Goal: Find specific page/section: Find specific page/section

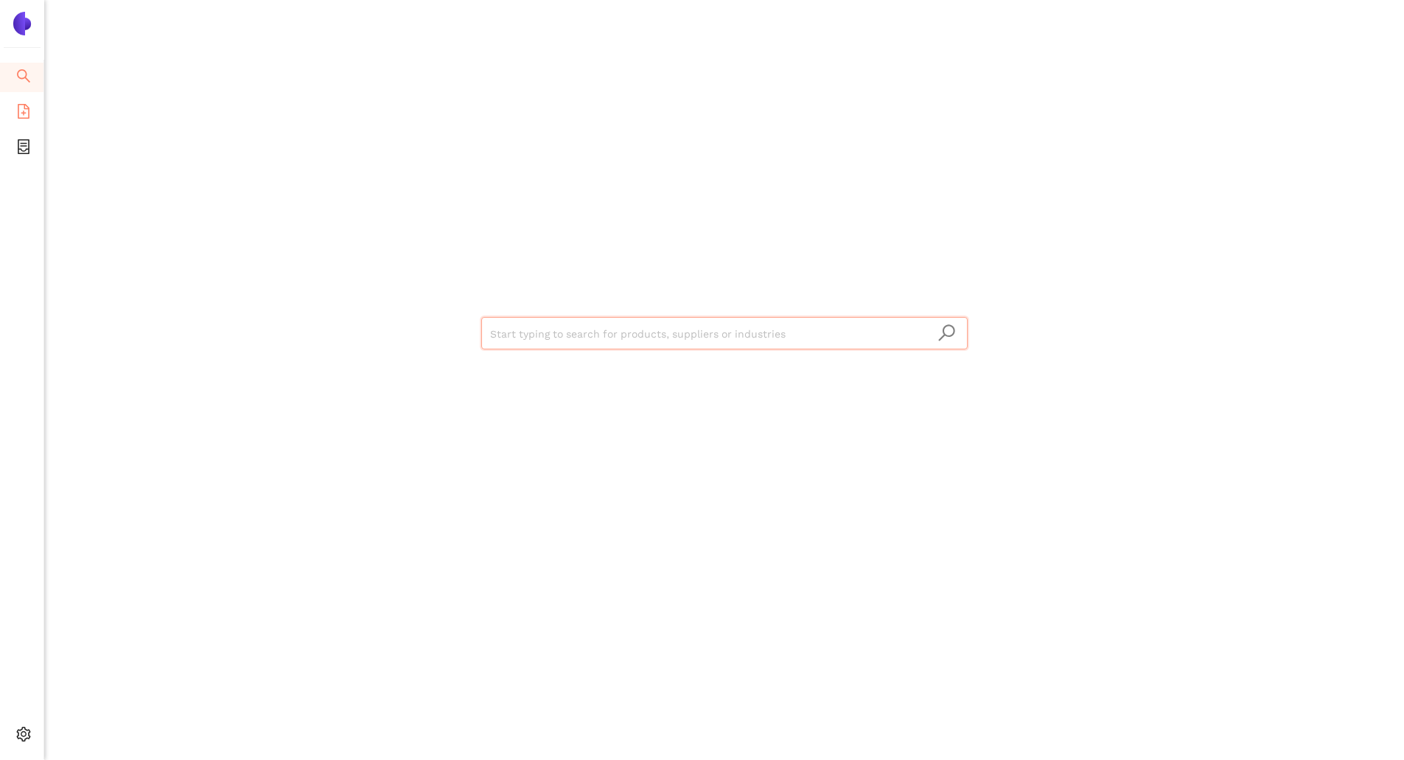
click at [30, 116] on icon "file-add" at bounding box center [23, 111] width 15 height 15
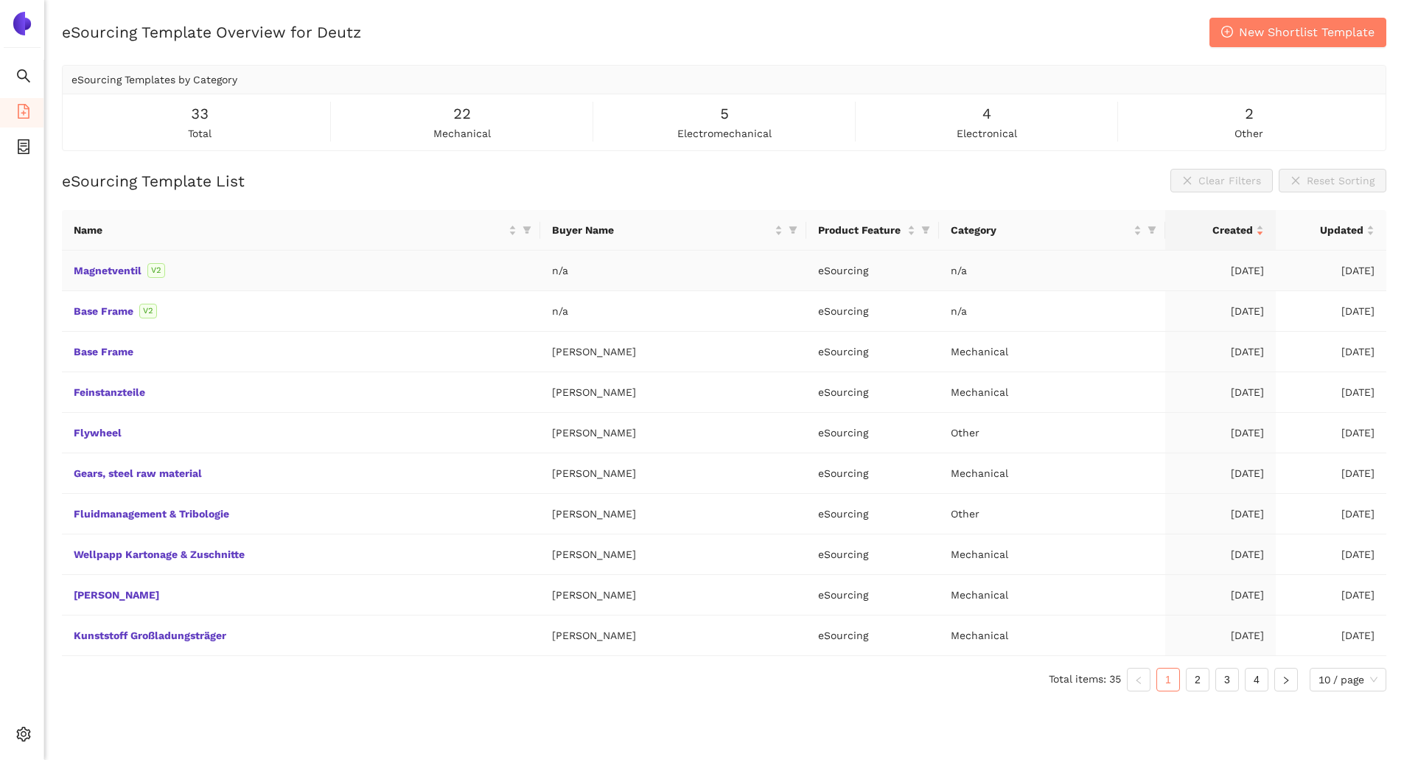
click at [181, 281] on td "Magnetventil V2" at bounding box center [301, 271] width 478 height 41
click at [0, 0] on link "Magnetventil" at bounding box center [0, 0] width 0 height 0
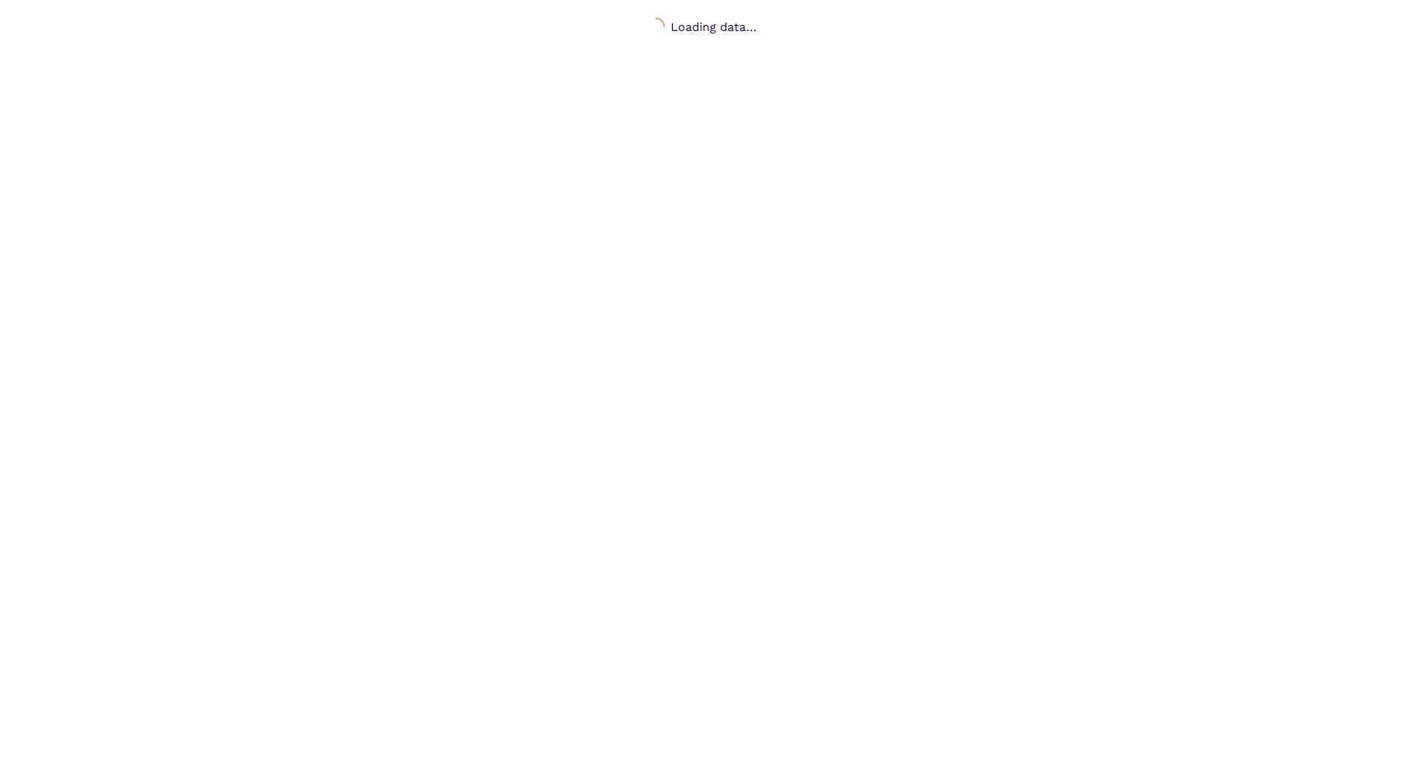
click at [258, 391] on body "Loading data..." at bounding box center [702, 398] width 1404 height 760
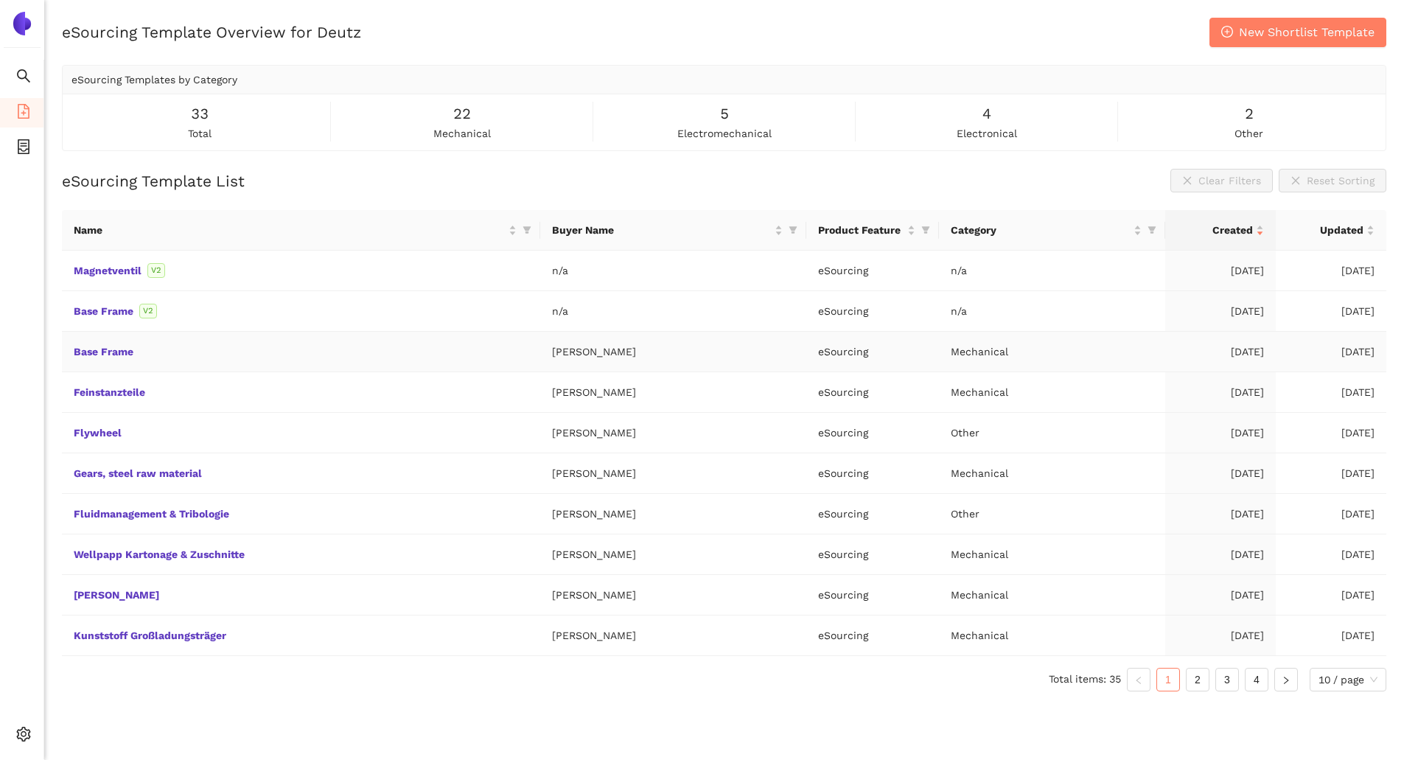
scroll to position [18, 0]
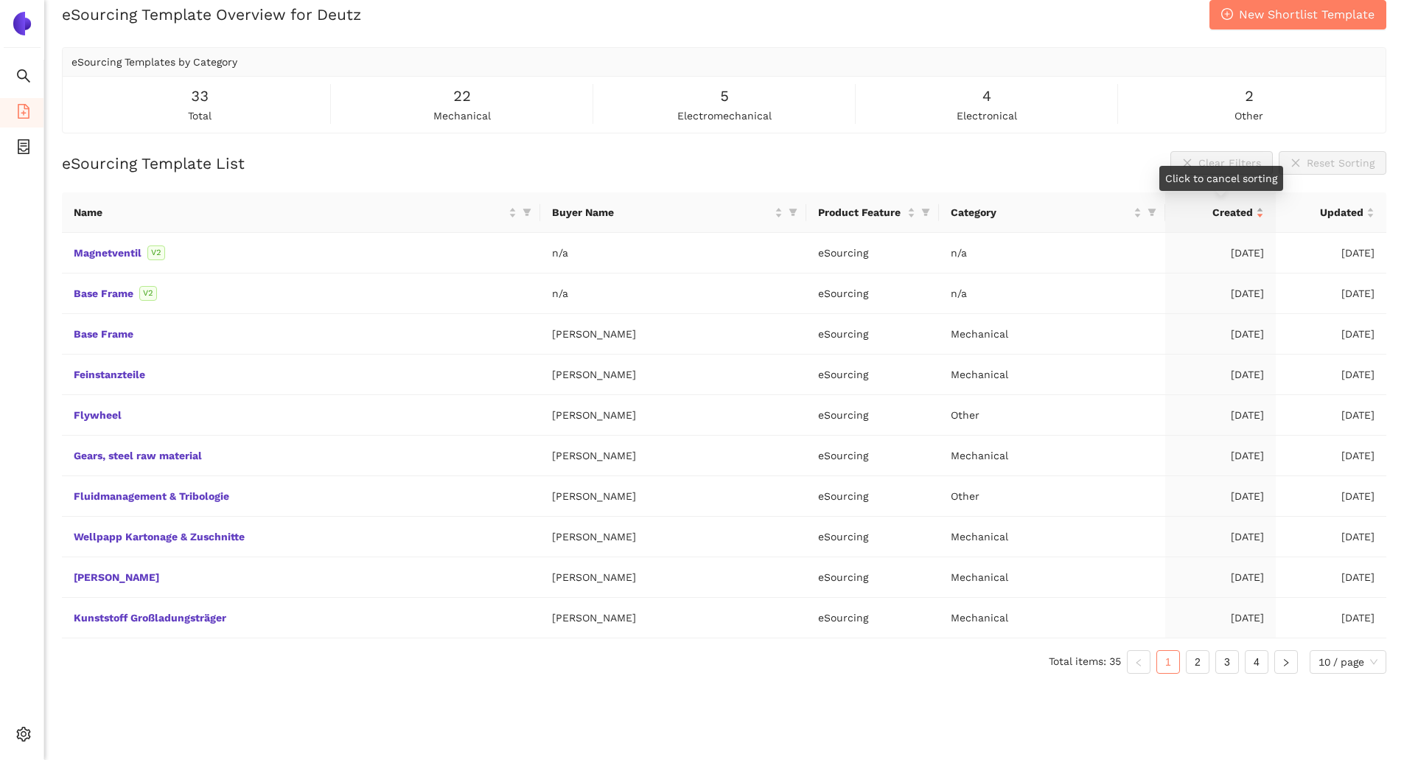
click at [1261, 214] on div "Created" at bounding box center [1220, 212] width 87 height 16
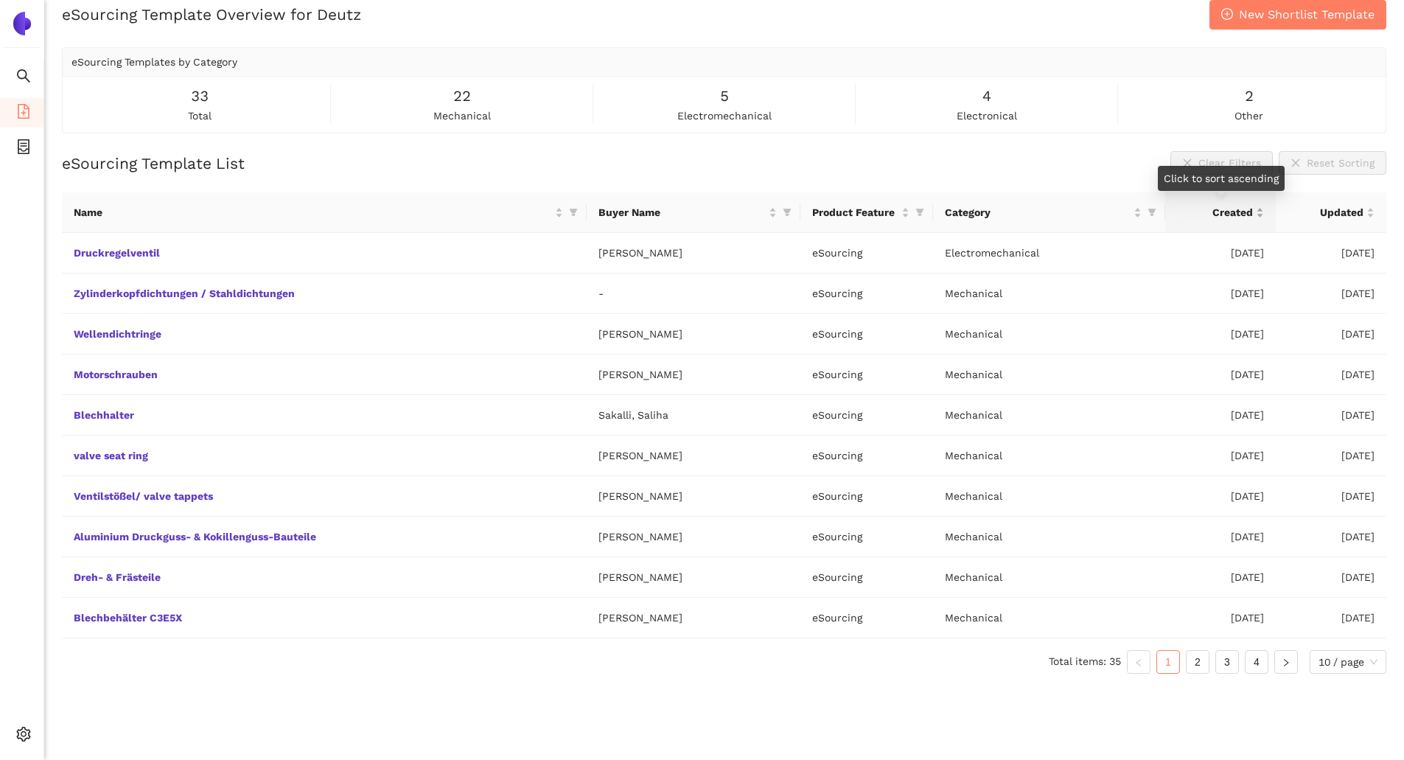
click at [1261, 214] on div "Created" at bounding box center [1220, 212] width 87 height 16
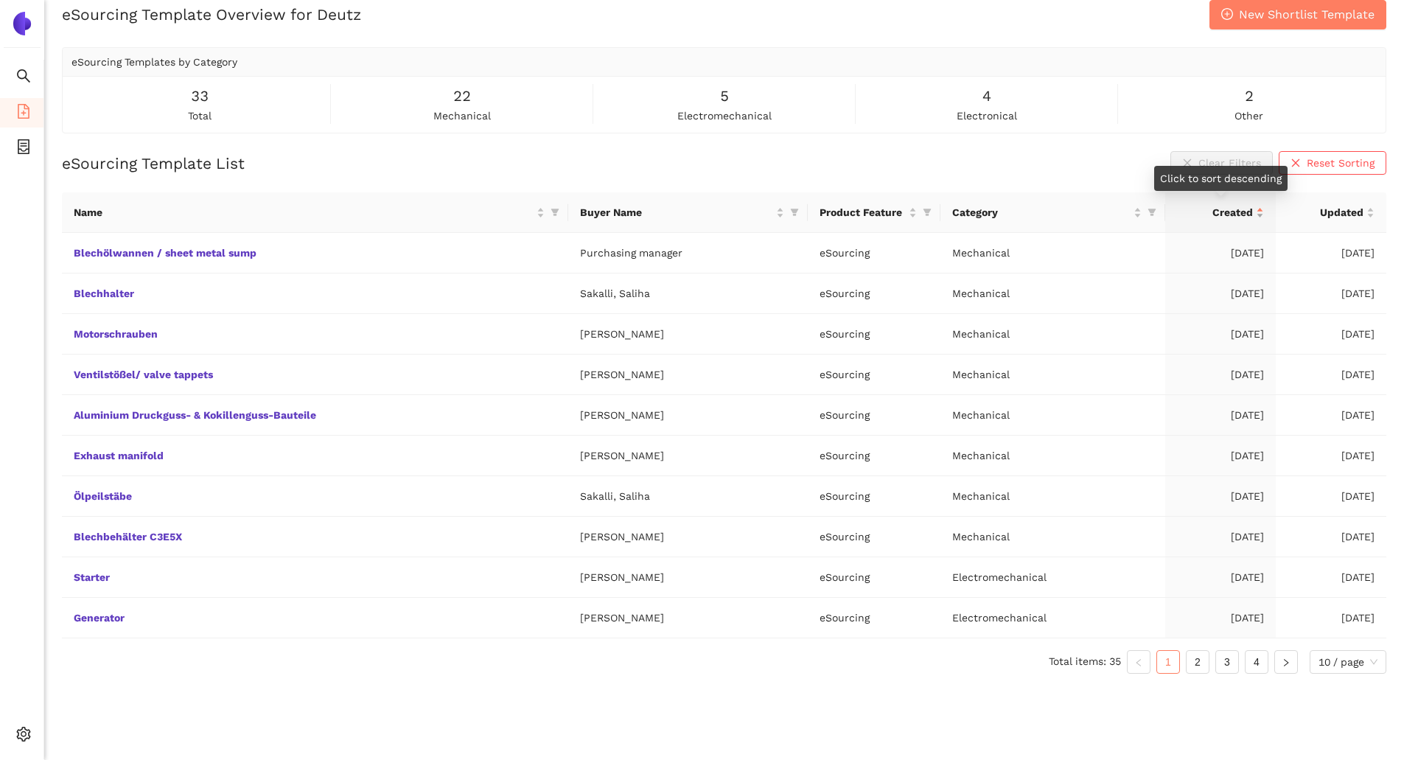
click at [1261, 213] on div "Created" at bounding box center [1220, 212] width 87 height 16
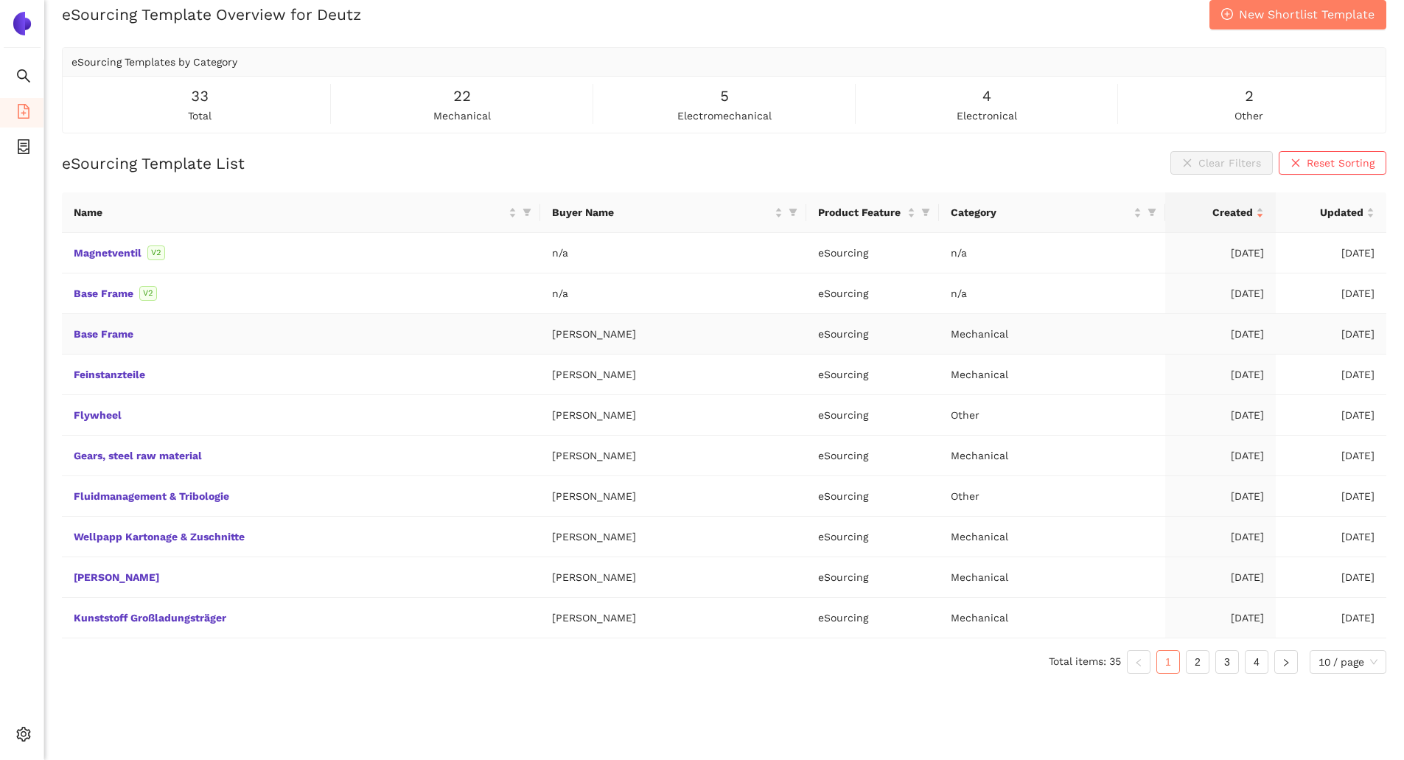
scroll to position [0, 0]
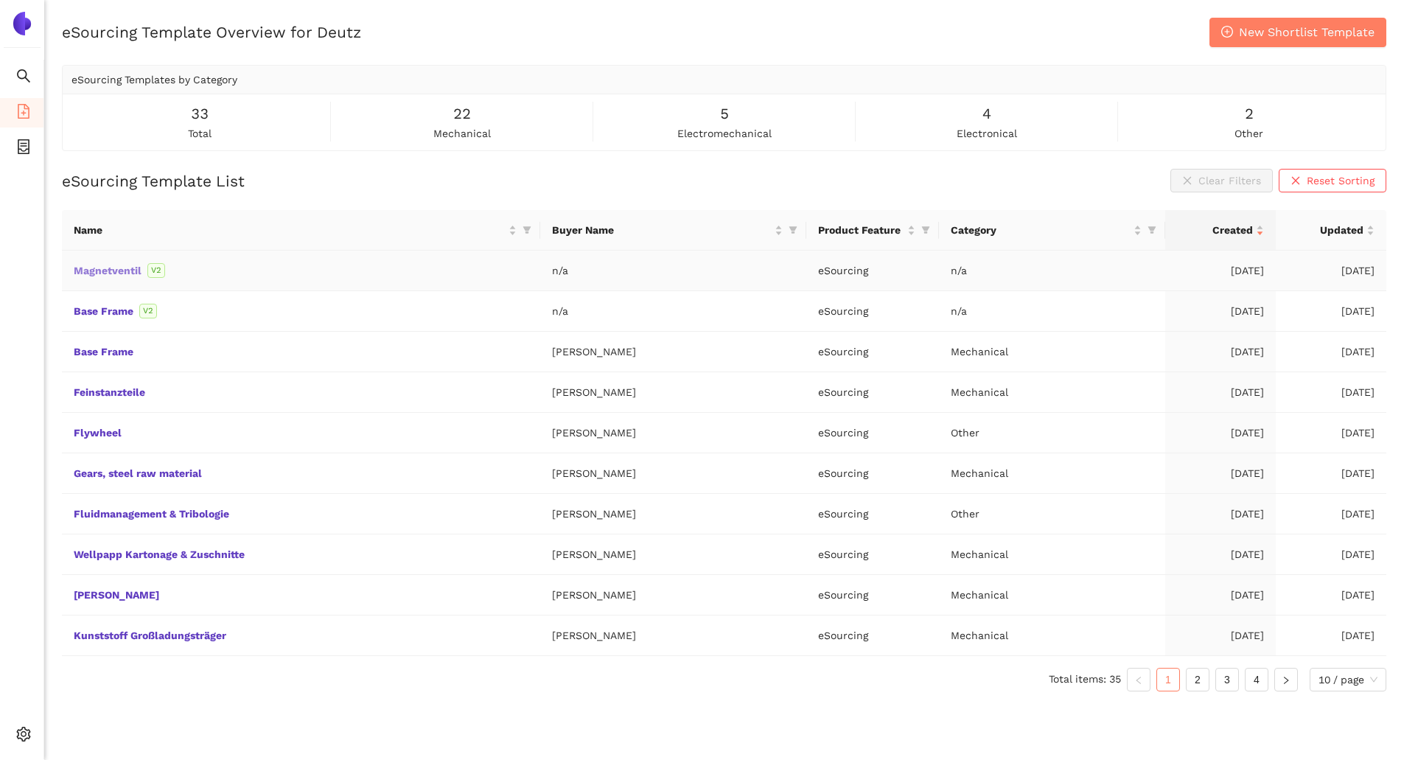
click at [0, 0] on link "Magnetventil" at bounding box center [0, 0] width 0 height 0
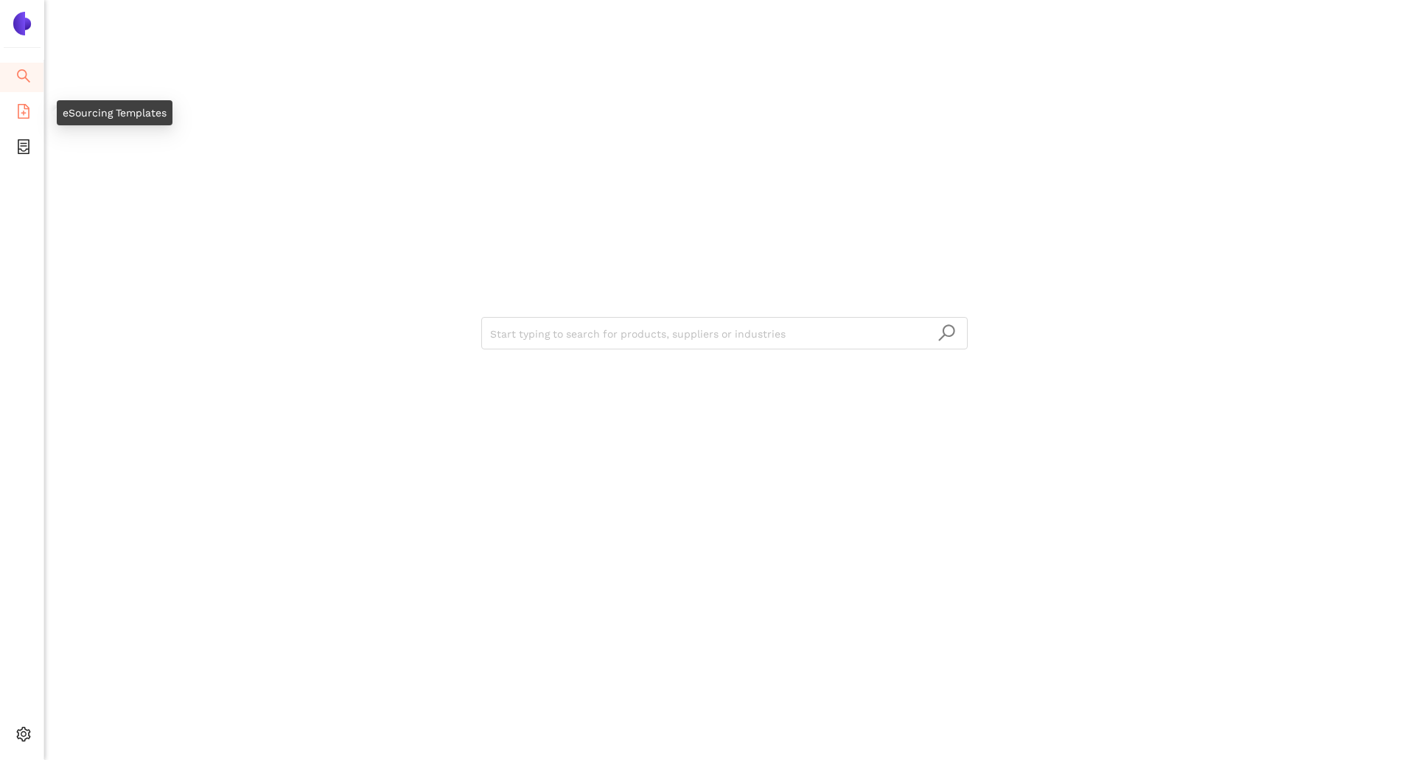
click at [18, 104] on icon "file-add" at bounding box center [23, 111] width 15 height 15
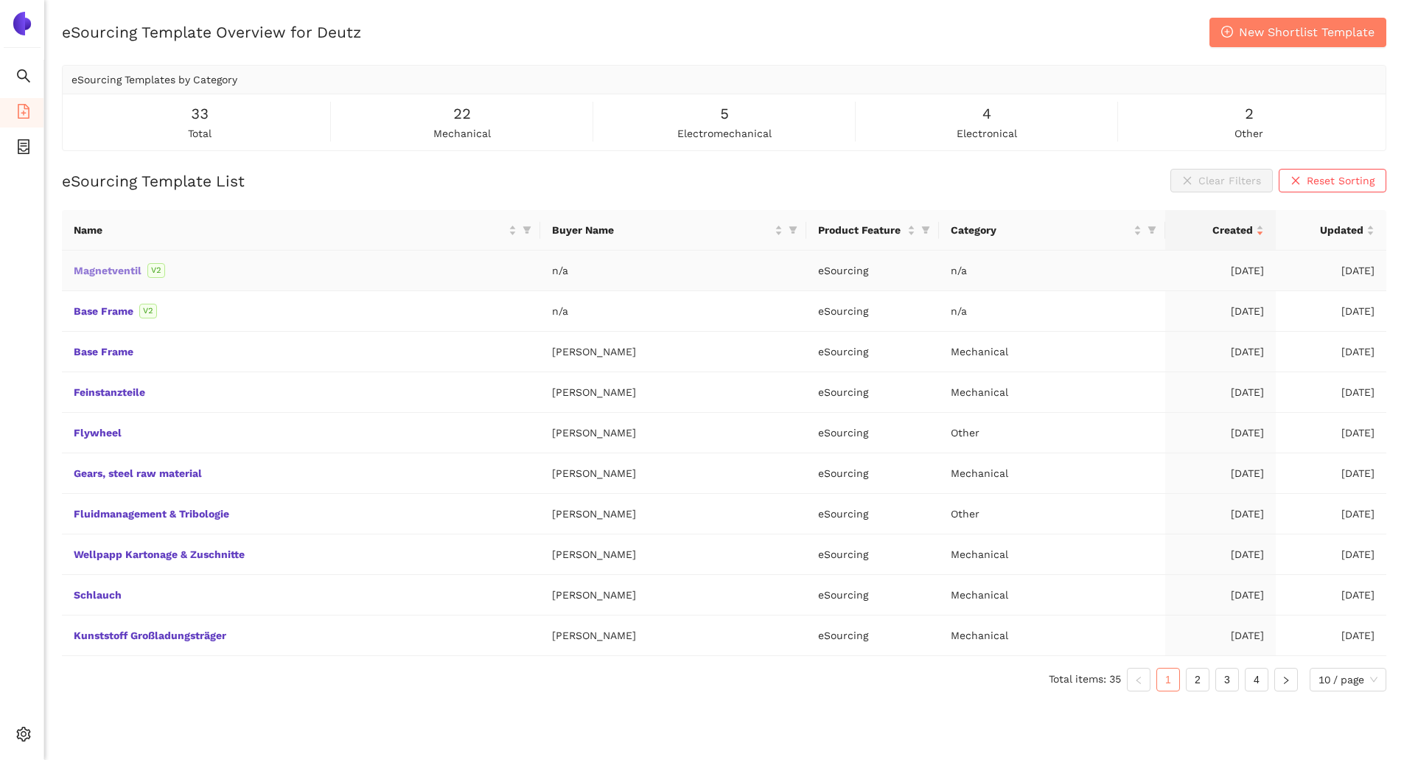
click at [0, 0] on link "Magnetventil" at bounding box center [0, 0] width 0 height 0
